Goal: Information Seeking & Learning: Learn about a topic

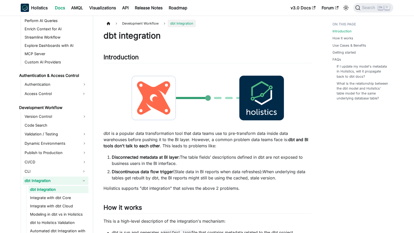
scroll to position [310, 0]
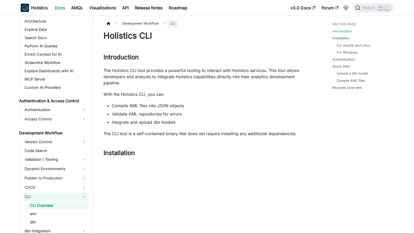
scroll to position [301, 0]
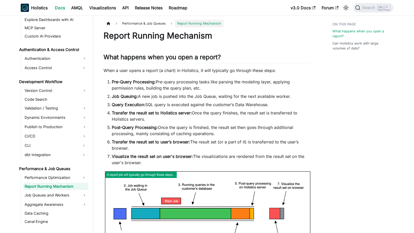
scroll to position [333, 0]
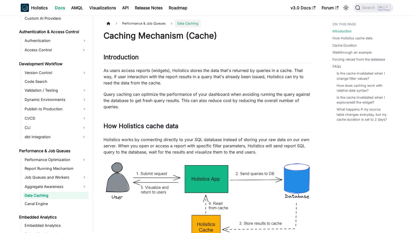
scroll to position [360, 0]
